Goal: Transaction & Acquisition: Purchase product/service

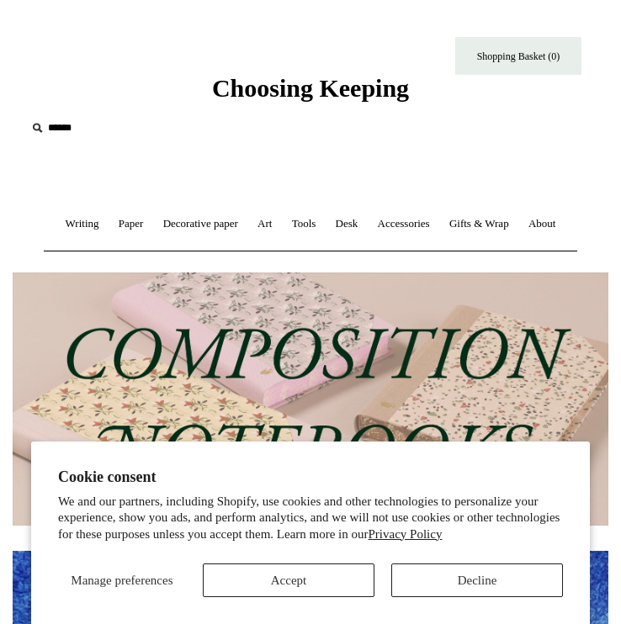
click at [70, 129] on input "text" at bounding box center [129, 128] width 207 height 31
click at [257, 581] on button "Accept" at bounding box center [289, 581] width 172 height 34
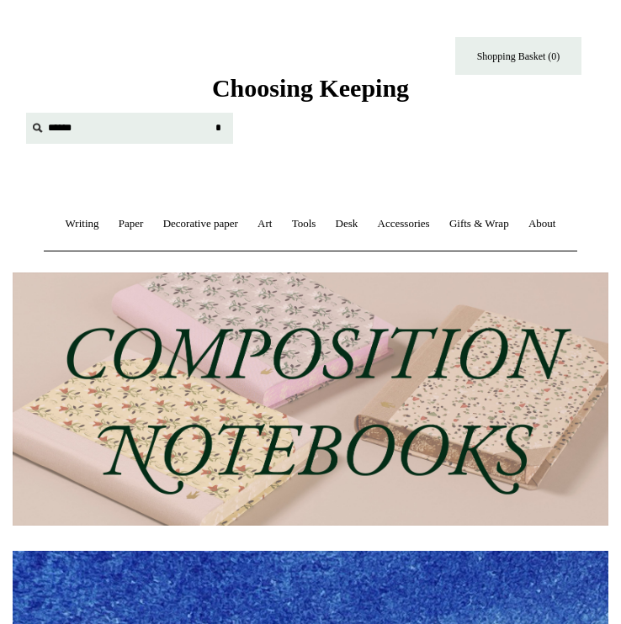
click at [100, 132] on input "text" at bounding box center [129, 128] width 207 height 31
type input "******"
click at [209, 113] on input "*" at bounding box center [217, 127] width 17 height 29
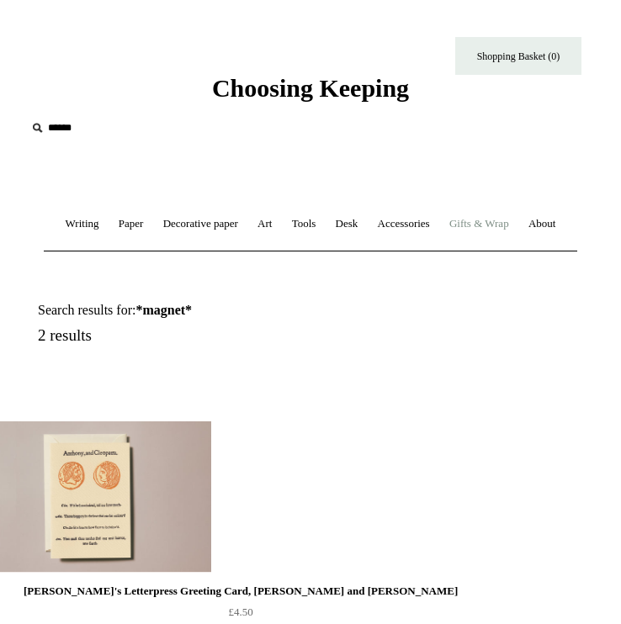
click at [517, 226] on link "Gifts & Wrap +" at bounding box center [479, 224] width 77 height 45
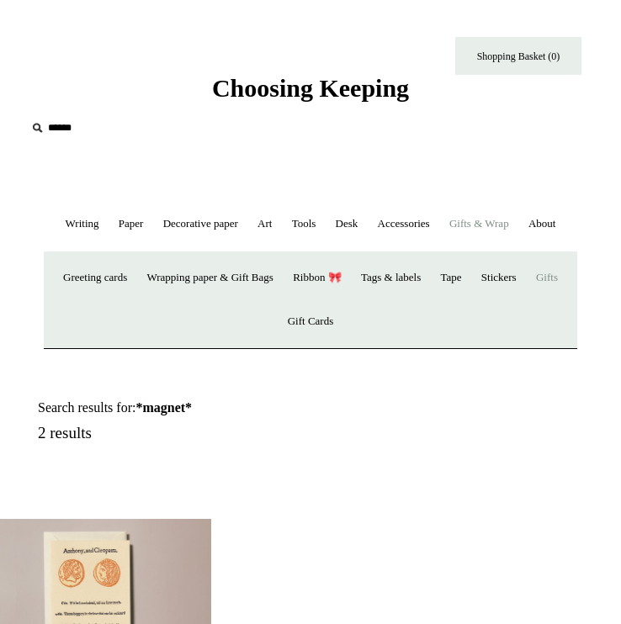
click at [527, 300] on link "Gifts +" at bounding box center [546, 278] width 39 height 45
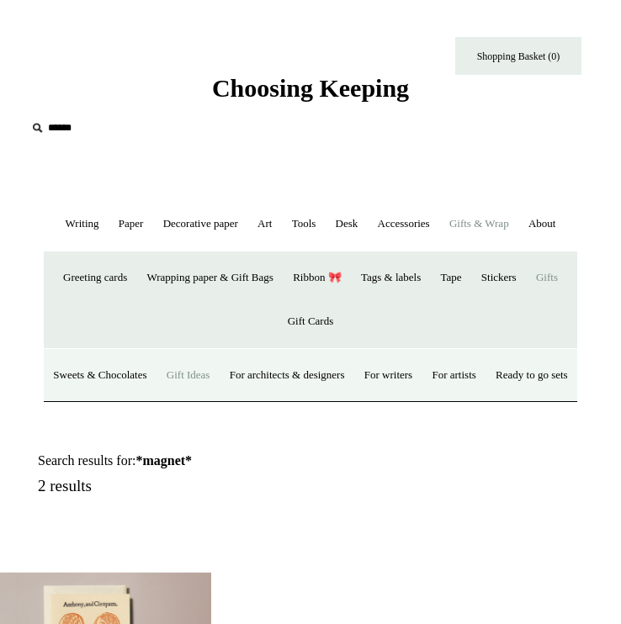
click at [208, 398] on link "Gift Ideas" at bounding box center [188, 375] width 61 height 45
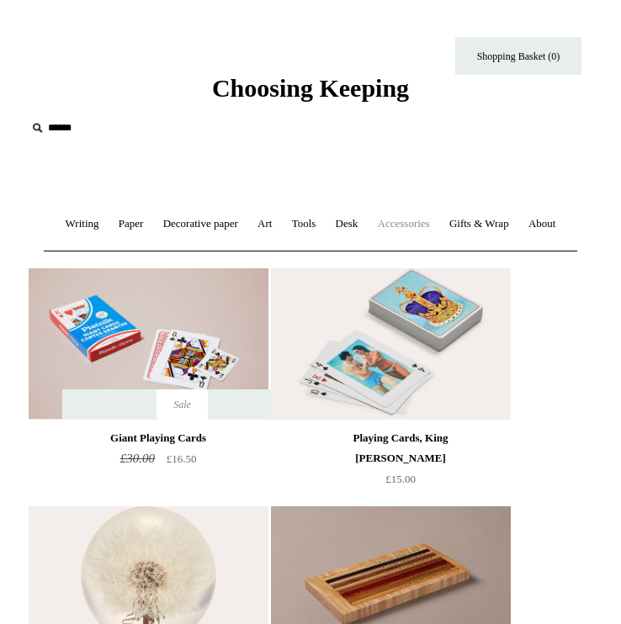
click at [435, 231] on link "Accessories +" at bounding box center [403, 224] width 69 height 45
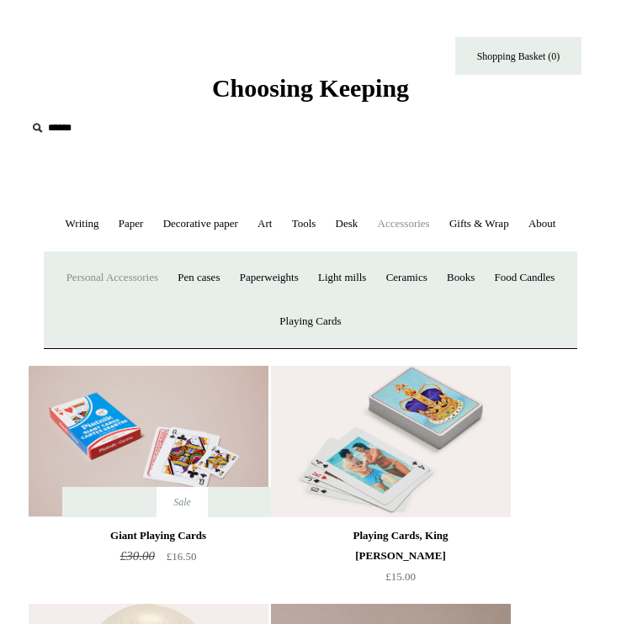
click at [133, 300] on link "Personal Accessories +" at bounding box center [112, 278] width 108 height 45
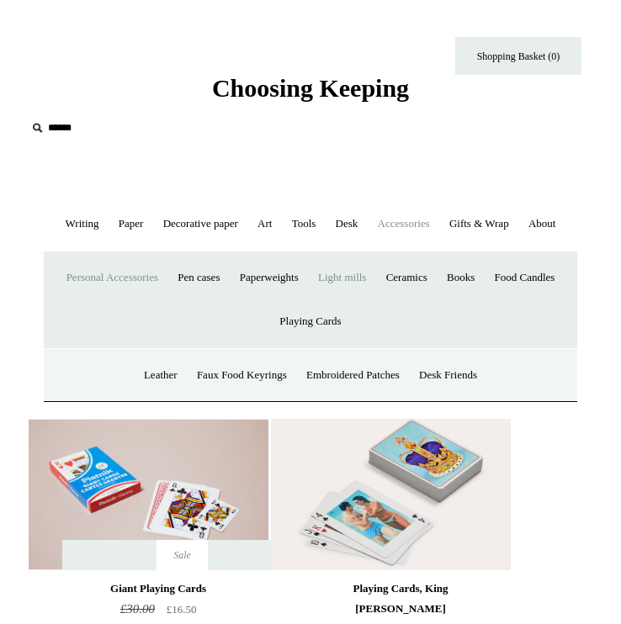
click at [374, 300] on link "Light mills" at bounding box center [342, 278] width 65 height 45
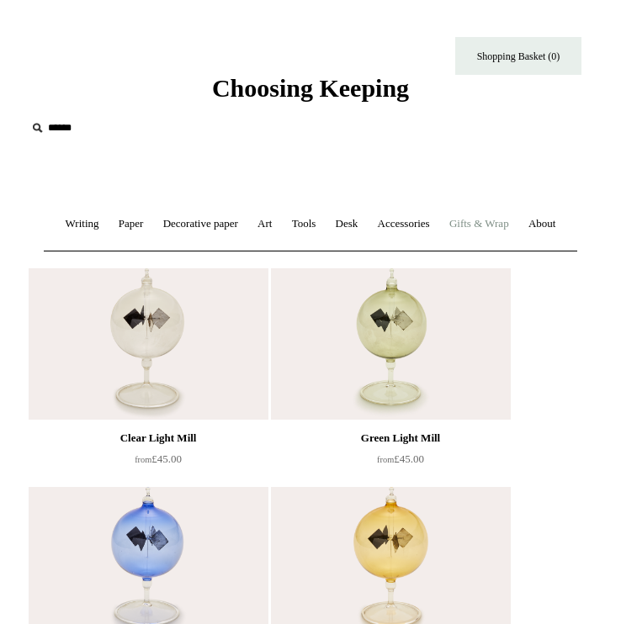
click at [507, 224] on link "Gifts & Wrap +" at bounding box center [479, 224] width 77 height 45
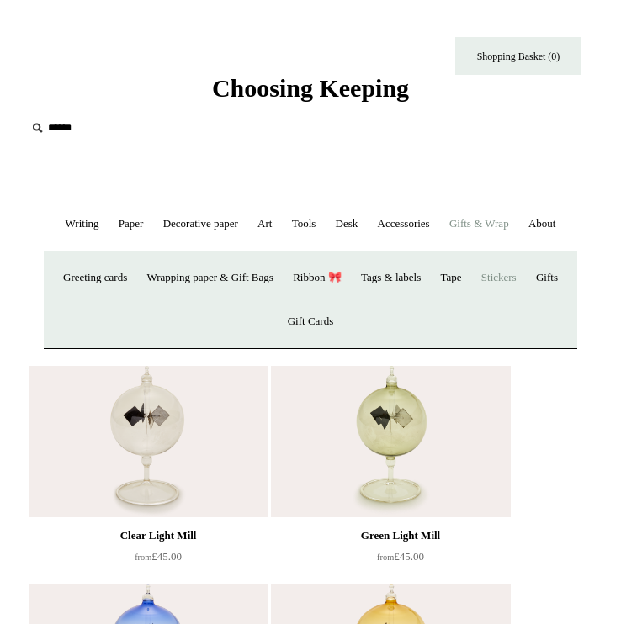
click at [525, 300] on link "Stickers" at bounding box center [499, 278] width 52 height 45
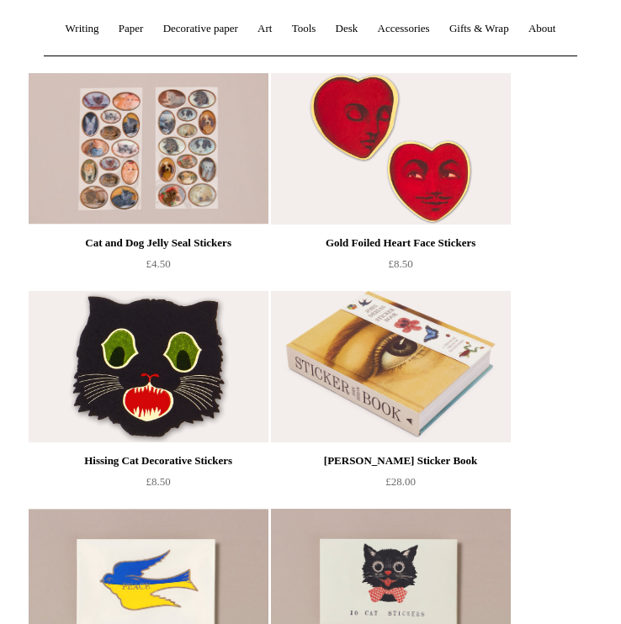
scroll to position [199, 0]
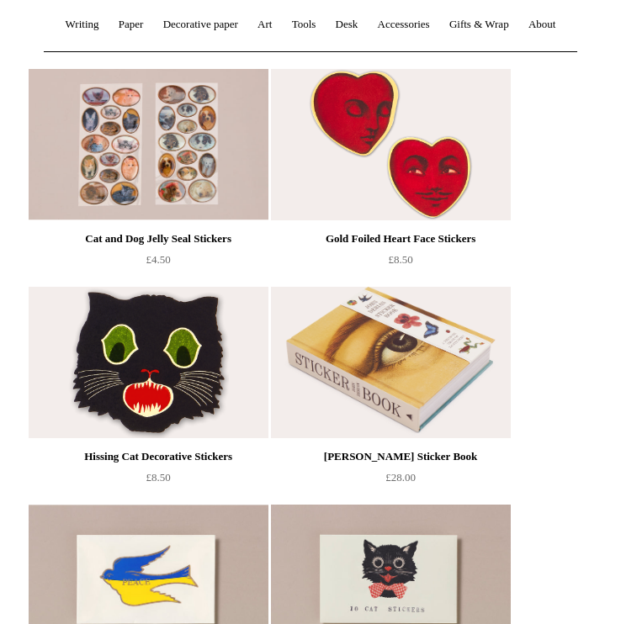
click at [105, 405] on img at bounding box center [148, 362] width 239 height 151
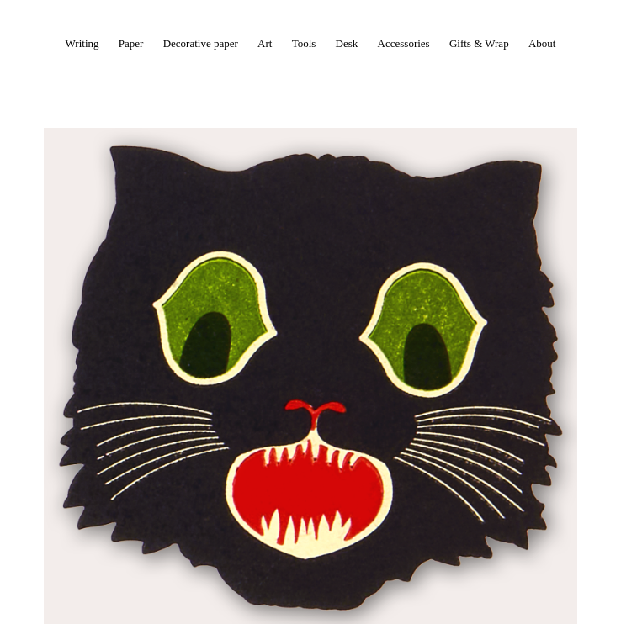
scroll to position [177, 0]
